Goal: Task Accomplishment & Management: Use online tool/utility

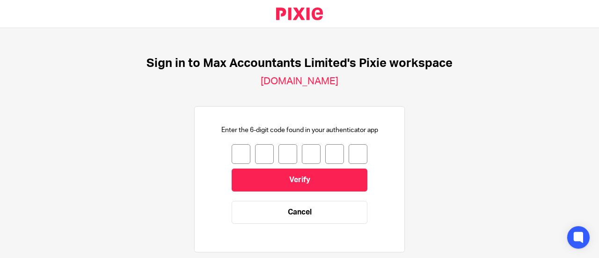
click at [239, 151] on input "number" at bounding box center [241, 154] width 19 height 20
type input "1"
type input "2"
type input "9"
type input "7"
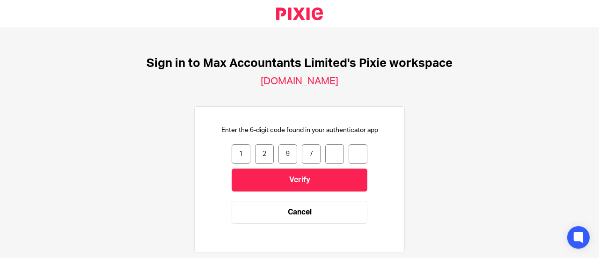
type input "6"
type input "4"
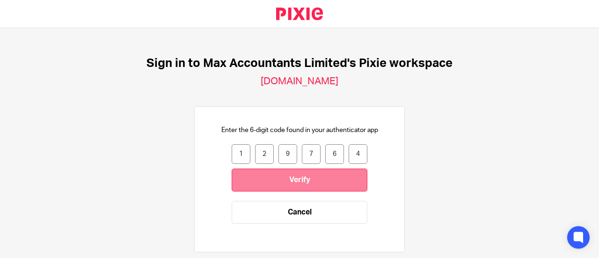
click at [271, 186] on input "Verify" at bounding box center [300, 179] width 136 height 23
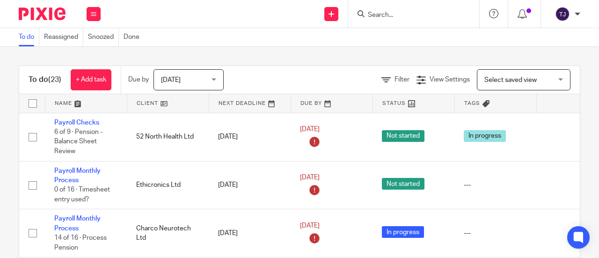
click at [397, 15] on input "Search" at bounding box center [409, 15] width 84 height 8
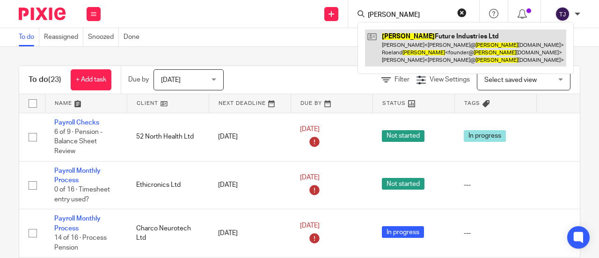
type input "decorte"
click at [397, 35] on link at bounding box center [465, 47] width 201 height 37
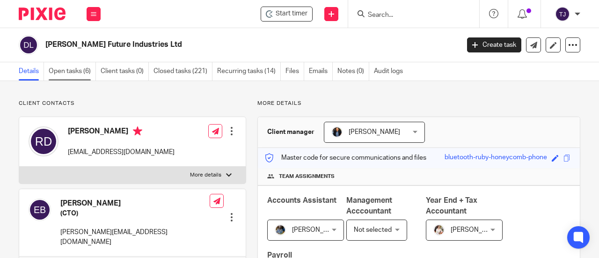
click at [78, 71] on link "Open tasks (6)" at bounding box center [72, 71] width 47 height 18
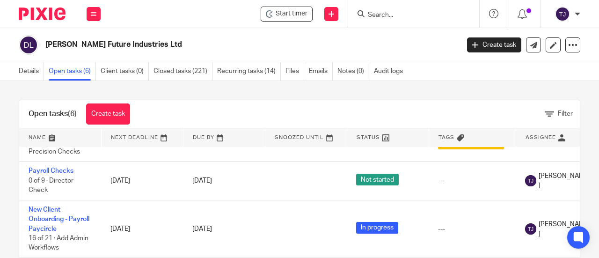
scroll to position [155, 0]
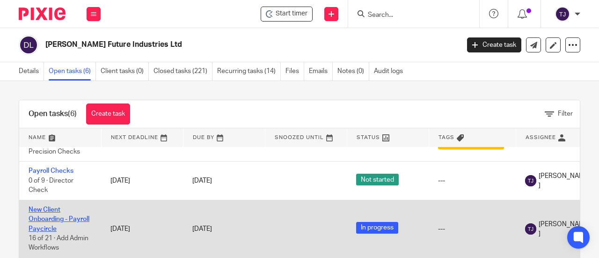
click at [79, 206] on link "New Client Onboarding - Payroll Paycircle" at bounding box center [59, 219] width 61 height 26
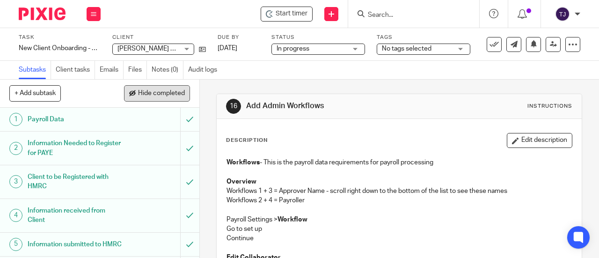
click at [149, 95] on span "Hide completed" at bounding box center [161, 93] width 47 height 7
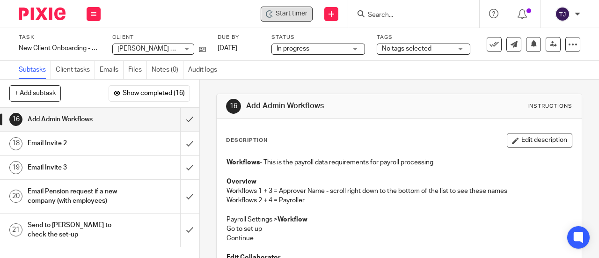
click at [284, 15] on span "Start timer" at bounding box center [292, 14] width 32 height 10
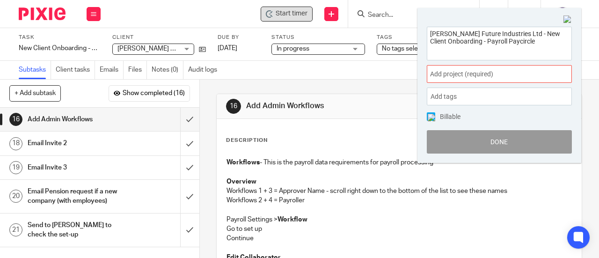
click at [477, 73] on span "Add project (required) :" at bounding box center [489, 74] width 118 height 10
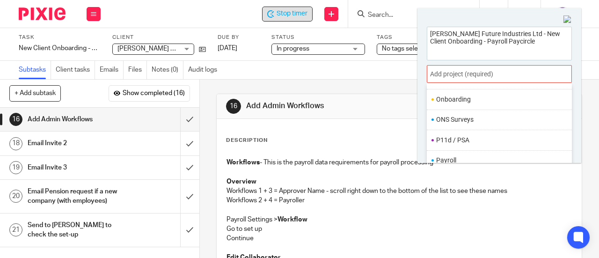
scroll to position [343, 0]
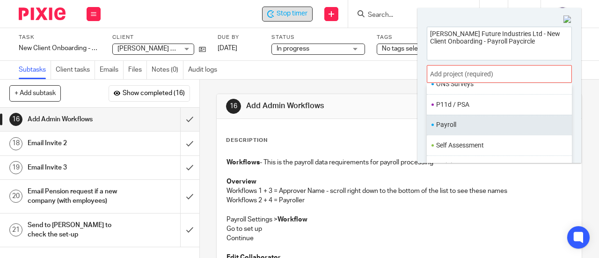
click at [469, 122] on li "Payroll" at bounding box center [497, 125] width 122 height 10
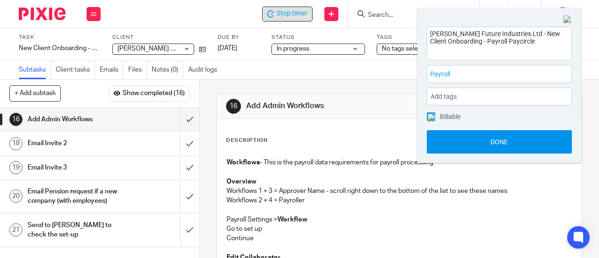
click at [474, 137] on button "Done" at bounding box center [499, 141] width 145 height 23
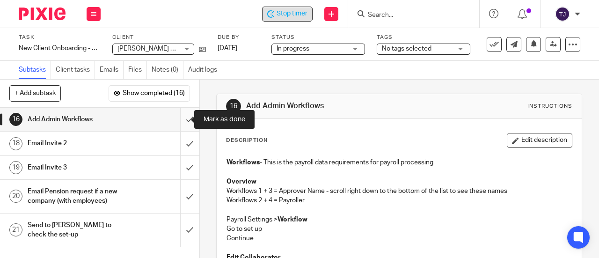
click at [181, 120] on input "submit" at bounding box center [99, 119] width 199 height 23
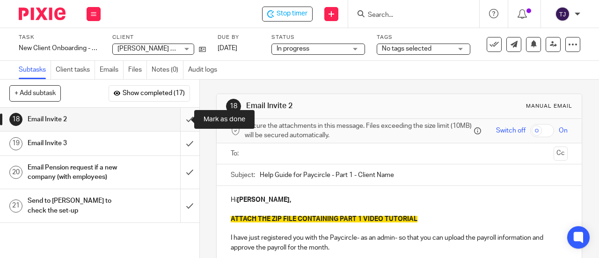
click at [184, 117] on input "submit" at bounding box center [99, 119] width 199 height 23
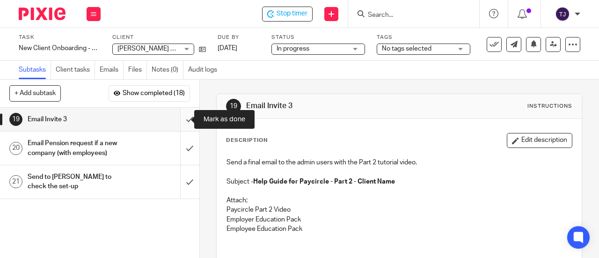
click at [178, 121] on input "submit" at bounding box center [99, 119] width 199 height 23
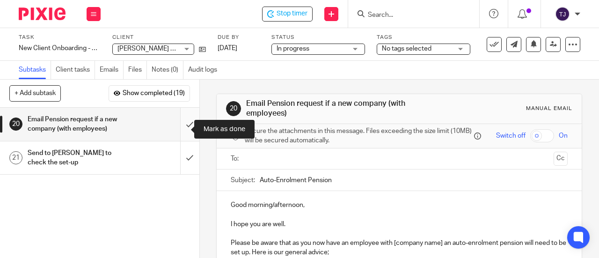
click at [178, 130] on input "submit" at bounding box center [99, 124] width 199 height 33
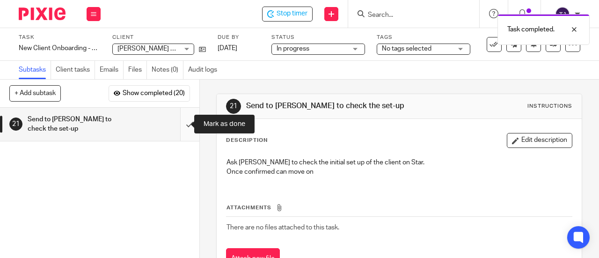
click at [178, 127] on input "submit" at bounding box center [99, 124] width 199 height 33
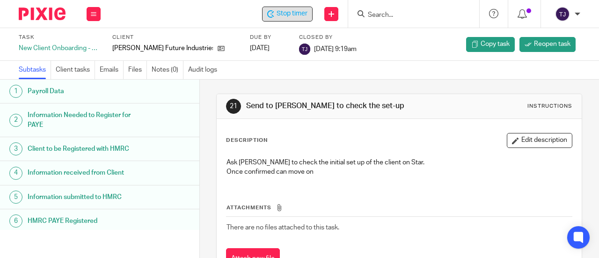
click at [306, 18] on span "Stop timer" at bounding box center [291, 14] width 31 height 10
click at [273, 13] on icon at bounding box center [269, 13] width 7 height 7
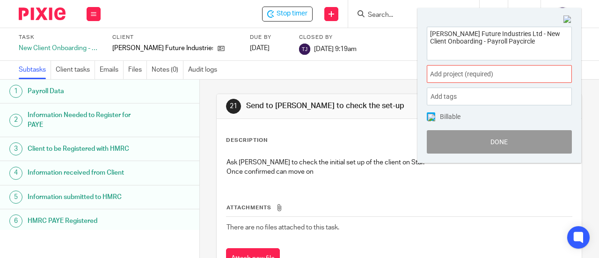
click at [440, 78] on span "Add project (required) :" at bounding box center [489, 74] width 118 height 10
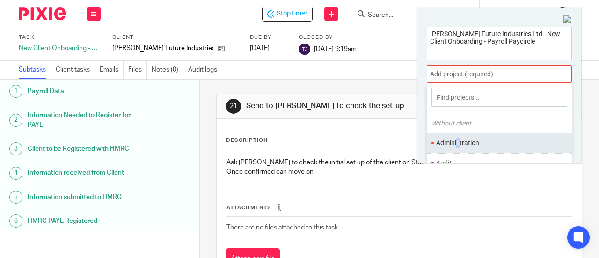
click at [458, 140] on li "Administration" at bounding box center [497, 143] width 122 height 10
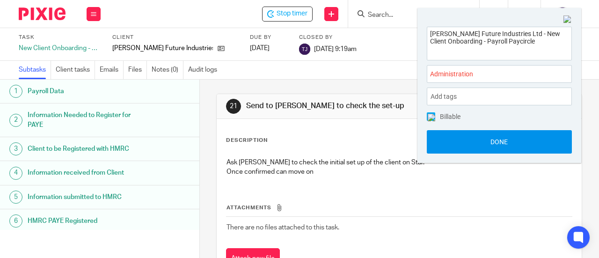
click at [475, 148] on button "Done" at bounding box center [499, 141] width 145 height 23
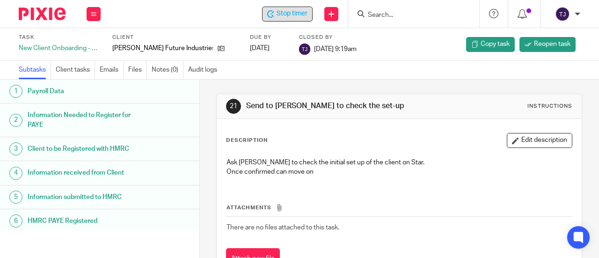
click at [279, 18] on div "Stop timer" at bounding box center [287, 14] width 51 height 15
click at [425, 14] on input "Search" at bounding box center [409, 15] width 84 height 8
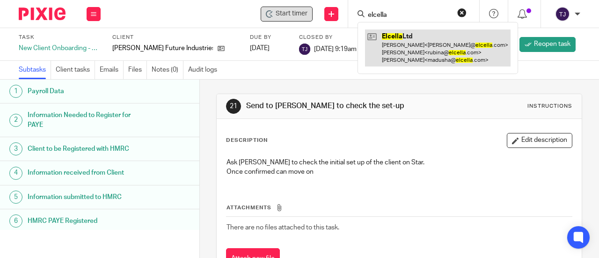
type input "elcella"
click at [397, 37] on link at bounding box center [437, 47] width 145 height 37
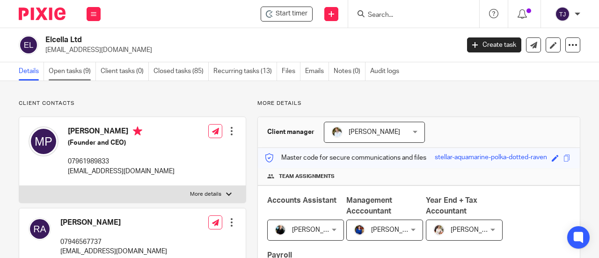
click at [59, 72] on link "Open tasks (9)" at bounding box center [72, 71] width 47 height 18
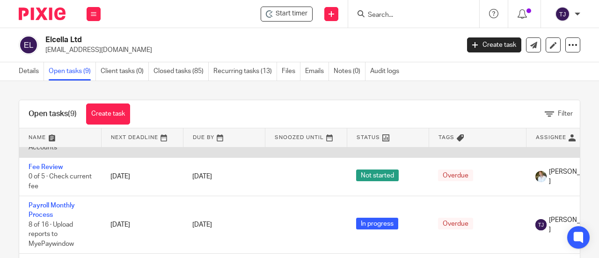
scroll to position [187, 0]
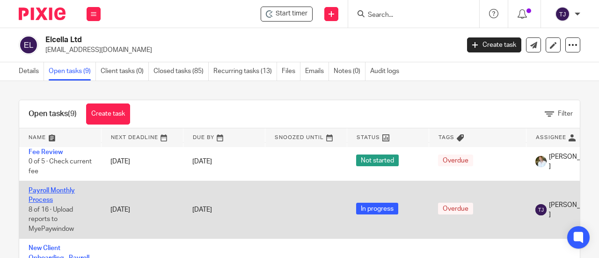
click at [60, 191] on link "Payroll Monthly Process" at bounding box center [52, 195] width 46 height 16
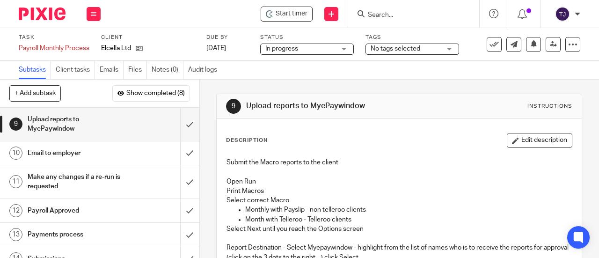
click at [278, 23] on div "Start timer Send new email Create task Add client Get Support Contact Support H…" at bounding box center [354, 14] width 489 height 28
click at [280, 17] on span "Start timer" at bounding box center [292, 14] width 32 height 10
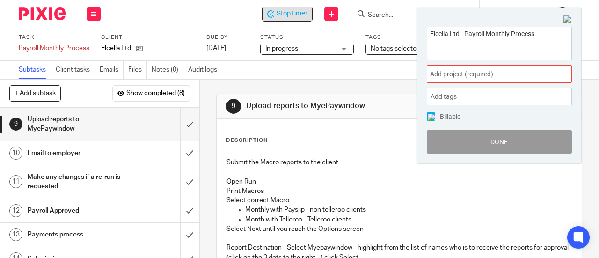
click at [231, 24] on div "Stop timer Send new email Create task Add client Get Support Contact Support He…" at bounding box center [354, 14] width 489 height 28
click at [282, 14] on span "Stop timer" at bounding box center [291, 14] width 31 height 10
click at [566, 21] on img at bounding box center [567, 19] width 8 height 8
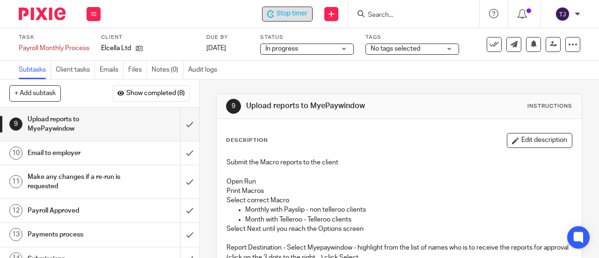
click at [277, 15] on span "Stop timer" at bounding box center [291, 14] width 31 height 10
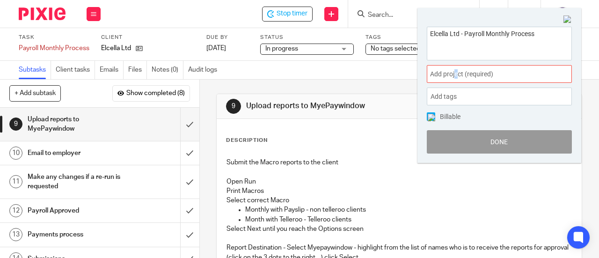
click at [456, 74] on span "Add project (required) :" at bounding box center [489, 74] width 118 height 10
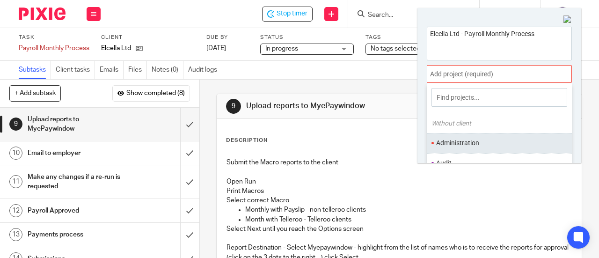
click at [454, 148] on ul "Administration" at bounding box center [499, 143] width 145 height 20
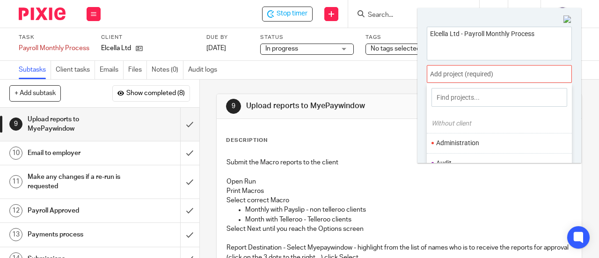
click at [386, 96] on div "9 Upload reports to MyePaywindow Instructions" at bounding box center [399, 106] width 365 height 25
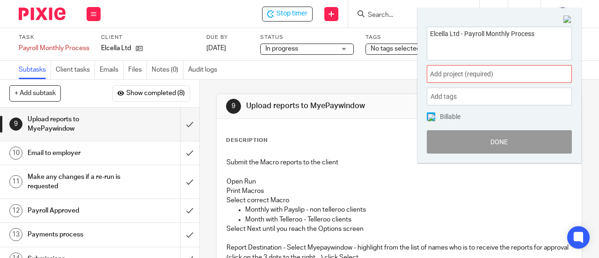
click at [471, 71] on span "Add project (required) :" at bounding box center [489, 74] width 118 height 10
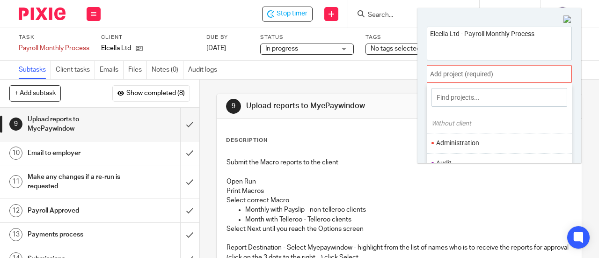
click at [472, 144] on li "Administration" at bounding box center [497, 143] width 122 height 10
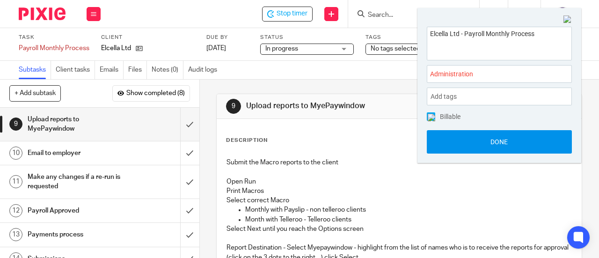
drag, startPoint x: 484, startPoint y: 142, endPoint x: 490, endPoint y: 143, distance: 6.1
click at [486, 143] on button "Done" at bounding box center [499, 141] width 145 height 23
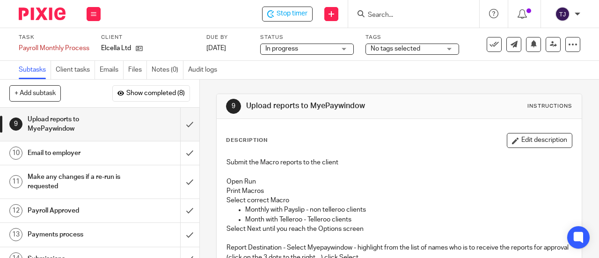
click at [289, 22] on div "Stop timer Send new email Create task Add client Get Support Contact Support He…" at bounding box center [354, 14] width 489 height 28
click at [288, 18] on span "Stop timer" at bounding box center [291, 14] width 31 height 10
click at [389, 19] on form at bounding box center [417, 14] width 100 height 12
click at [388, 16] on input "Search" at bounding box center [409, 15] width 84 height 8
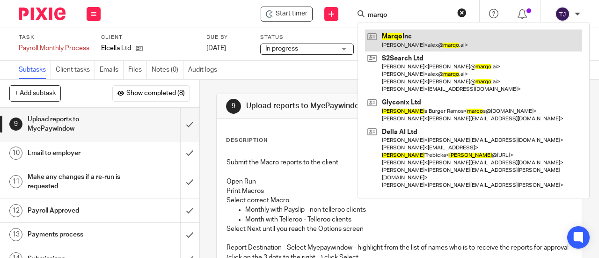
type input "marqo"
click at [388, 37] on link at bounding box center [473, 40] width 217 height 22
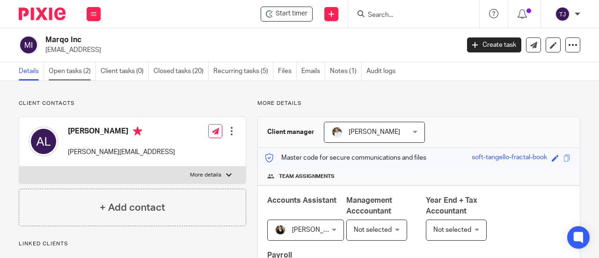
click at [77, 70] on link "Open tasks (2)" at bounding box center [72, 71] width 47 height 18
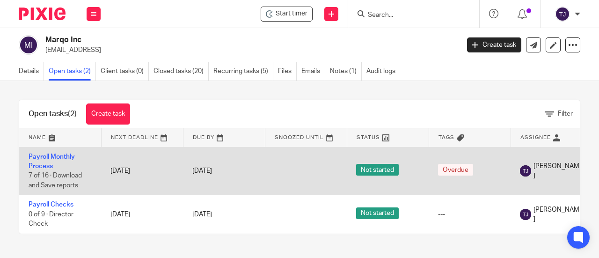
scroll to position [1, 0]
click at [65, 153] on link "Payroll Monthly Process" at bounding box center [52, 161] width 46 height 16
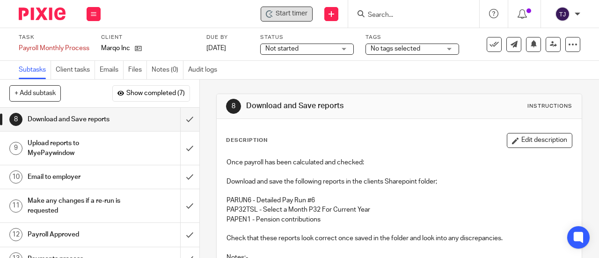
click at [291, 15] on span "Start timer" at bounding box center [292, 14] width 32 height 10
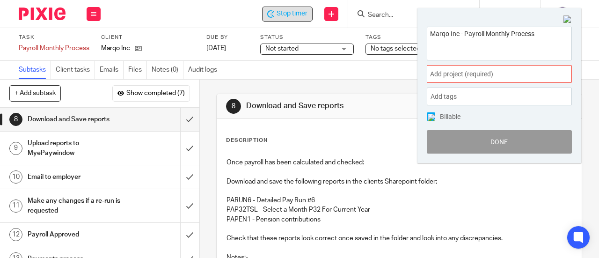
click at [463, 72] on span "Add project (required) :" at bounding box center [489, 74] width 118 height 10
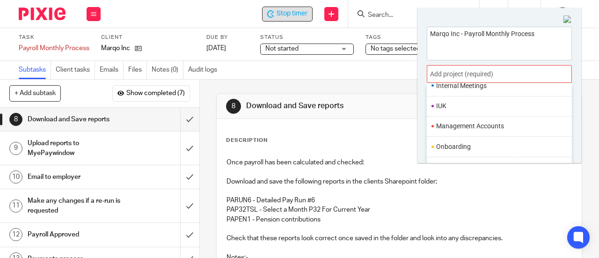
scroll to position [343, 0]
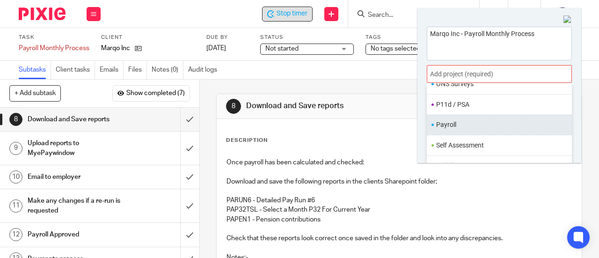
click at [473, 120] on li "Payroll" at bounding box center [497, 125] width 122 height 10
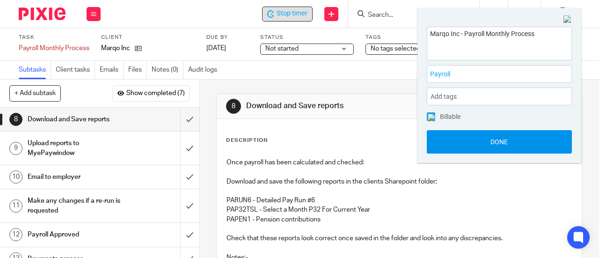
click at [482, 144] on button "Done" at bounding box center [499, 141] width 145 height 23
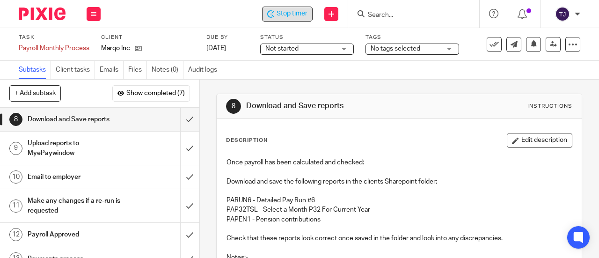
click at [301, 15] on span "Stop timer" at bounding box center [291, 14] width 31 height 10
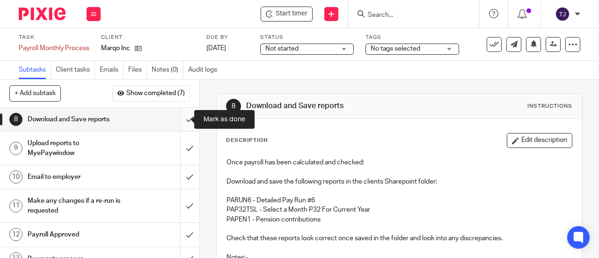
click at [180, 121] on input "submit" at bounding box center [99, 119] width 199 height 23
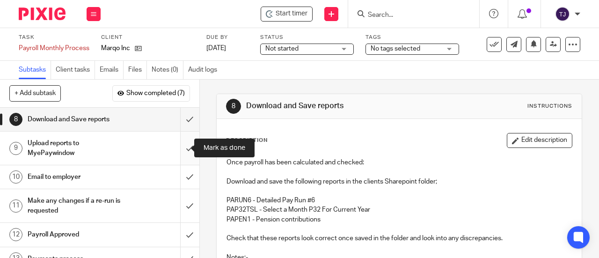
click at [181, 148] on input "submit" at bounding box center [99, 147] width 199 height 33
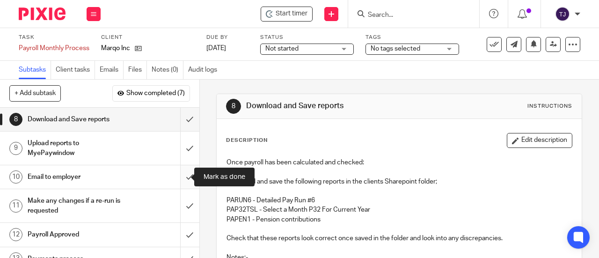
click at [182, 176] on input "submit" at bounding box center [99, 176] width 199 height 23
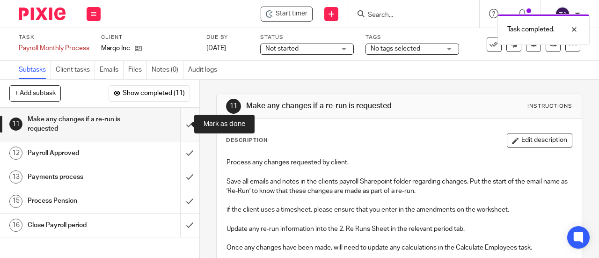
click at [182, 123] on input "submit" at bounding box center [99, 124] width 199 height 33
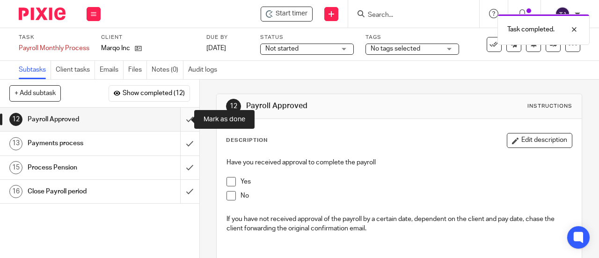
click at [179, 118] on input "submit" at bounding box center [99, 119] width 199 height 23
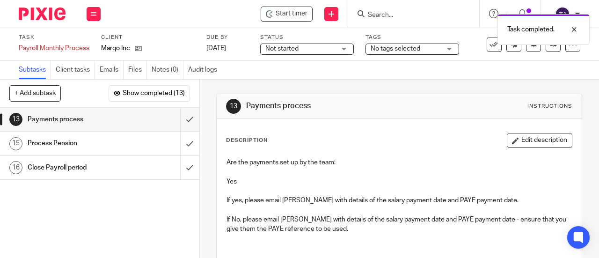
click at [286, 51] on span "Not started" at bounding box center [281, 48] width 33 height 7
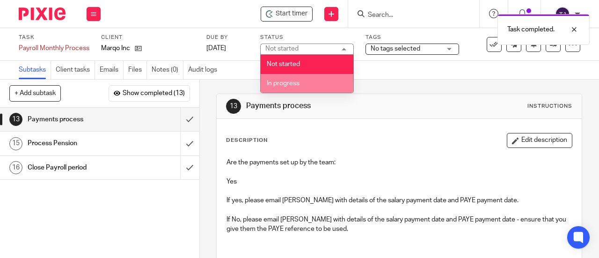
click at [286, 83] on span "In progress" at bounding box center [283, 83] width 33 height 7
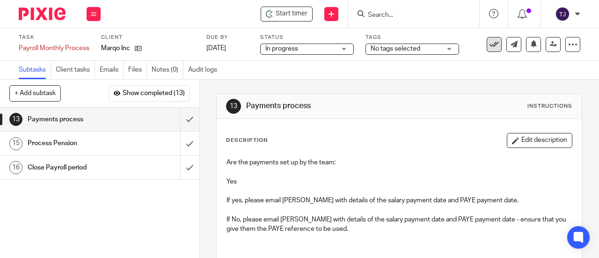
click at [489, 47] on icon at bounding box center [493, 44] width 9 height 9
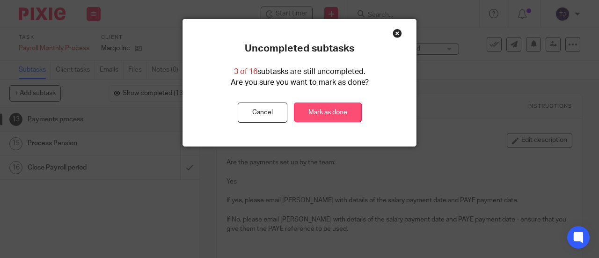
click at [337, 115] on link "Mark as done" at bounding box center [328, 112] width 68 height 20
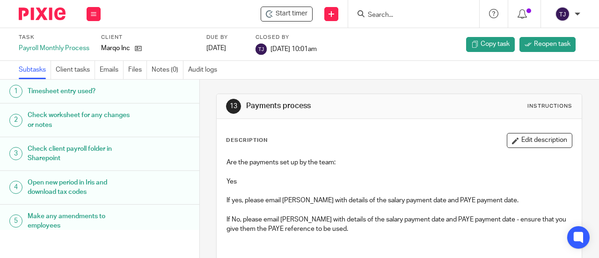
click at [384, 14] on input "Search" at bounding box center [409, 15] width 84 height 8
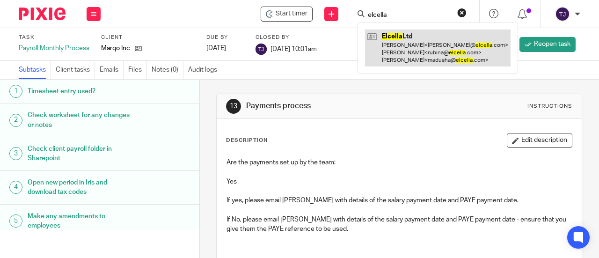
type input "elcella"
click at [400, 35] on link at bounding box center [437, 47] width 145 height 37
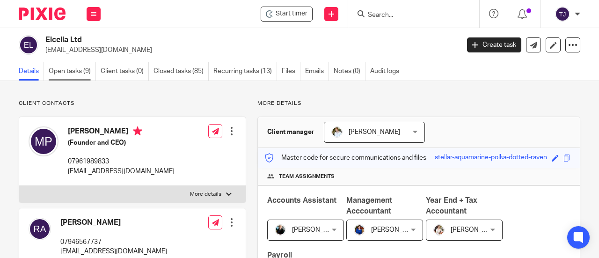
click at [79, 70] on link "Open tasks (9)" at bounding box center [72, 71] width 47 height 18
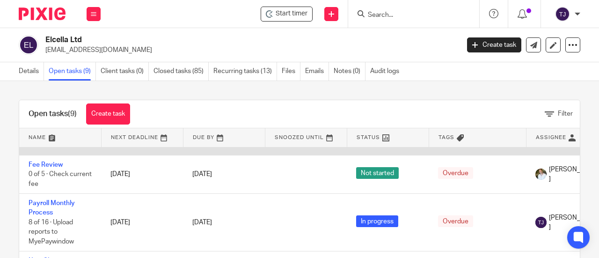
scroll to position [187, 0]
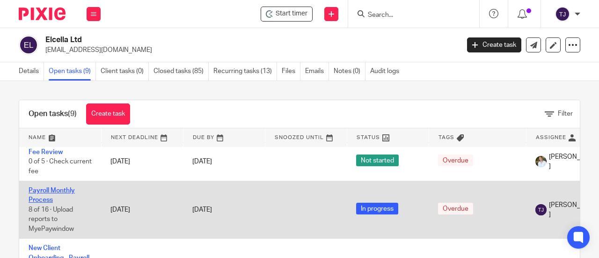
click at [70, 188] on link "Payroll Monthly Process" at bounding box center [52, 195] width 46 height 16
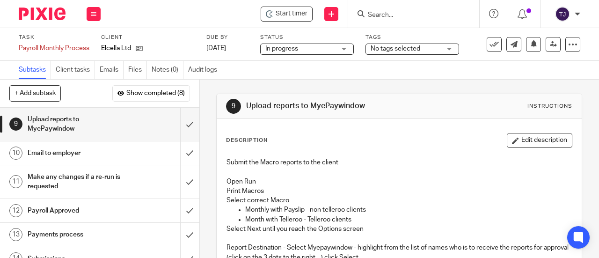
click at [178, 17] on div "Start timer Send new email Create task Add client Get Support Contact Support H…" at bounding box center [354, 14] width 489 height 28
click at [278, 20] on div "Start timer" at bounding box center [287, 14] width 52 height 15
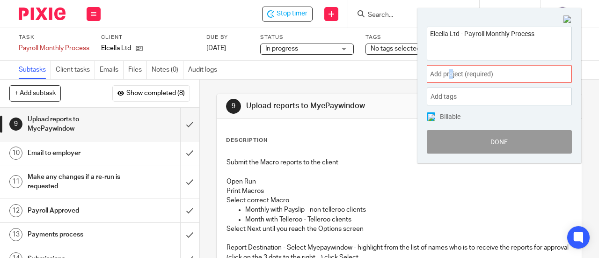
click at [450, 76] on span "Add project (required) :" at bounding box center [489, 74] width 118 height 10
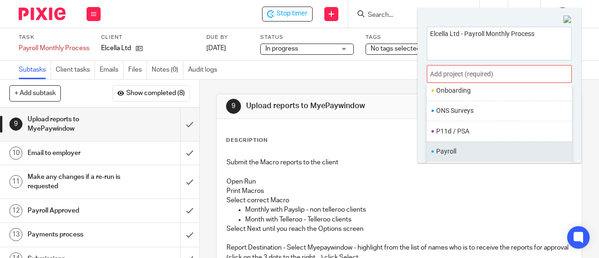
scroll to position [327, 0]
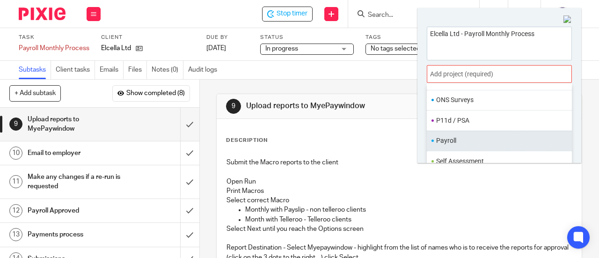
click at [451, 131] on ul "Payroll" at bounding box center [499, 141] width 145 height 20
click at [455, 136] on li "Payroll" at bounding box center [497, 141] width 122 height 10
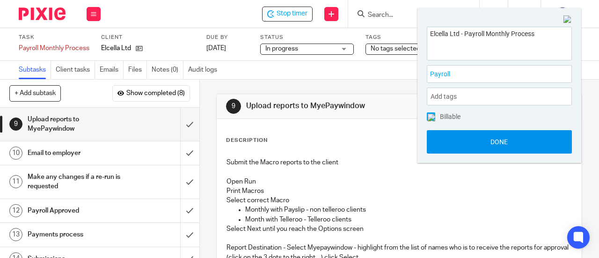
click at [460, 140] on button "Done" at bounding box center [499, 141] width 145 height 23
